Goal: Go to known website: Access a specific website the user already knows

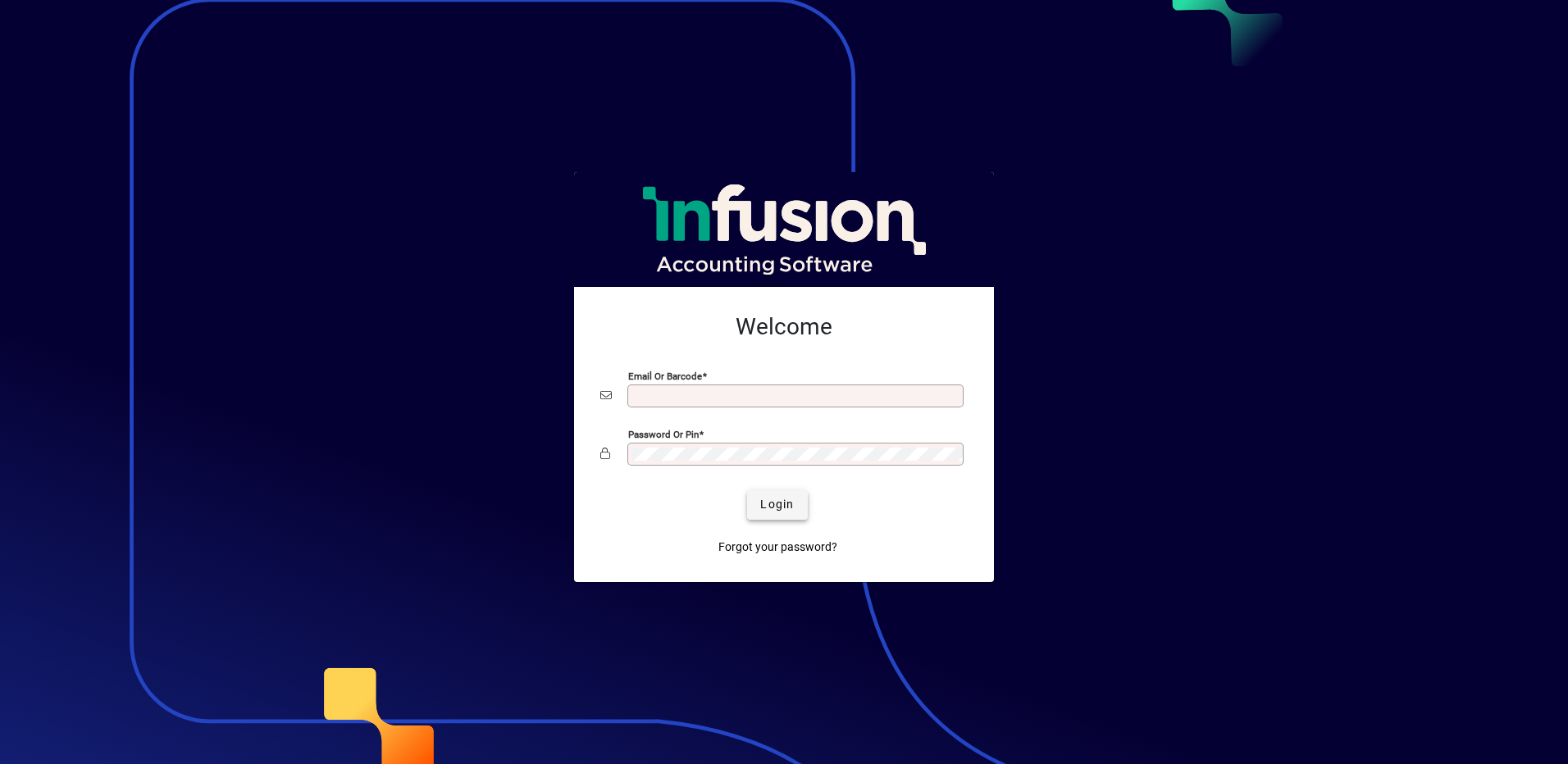
type input "**********"
click at [775, 496] on span "Login" at bounding box center [777, 505] width 34 height 17
